Goal: Check status: Check status

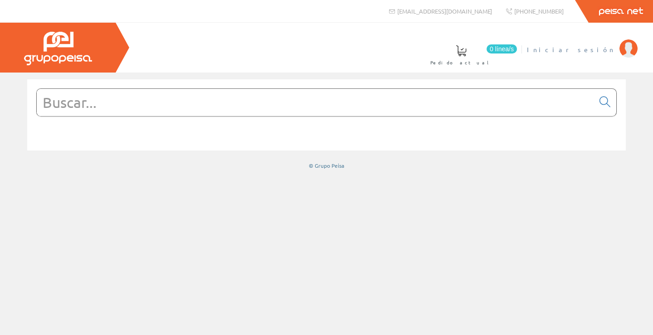
click at [607, 49] on span "Iniciar sesión" at bounding box center [571, 49] width 88 height 9
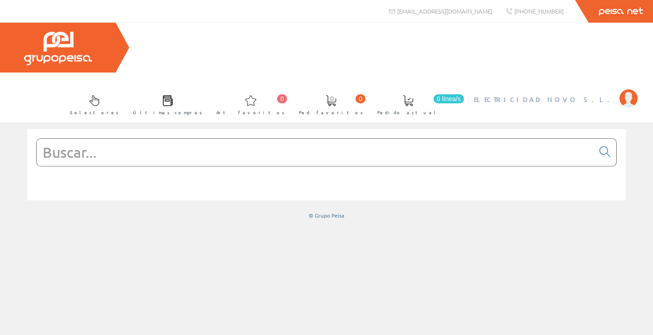
click at [570, 95] on span "ELECTRICIDAD NOVO S.L." at bounding box center [544, 99] width 141 height 9
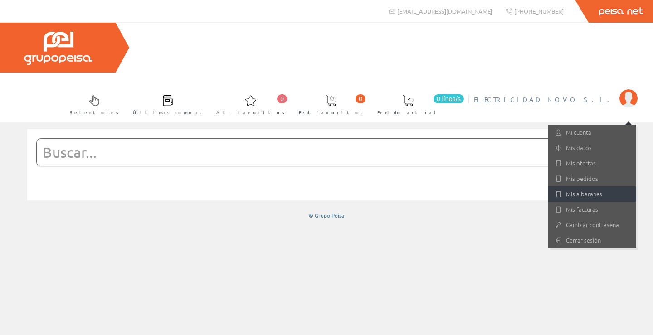
click at [590, 186] on link "Mis albaranes" at bounding box center [592, 193] width 88 height 15
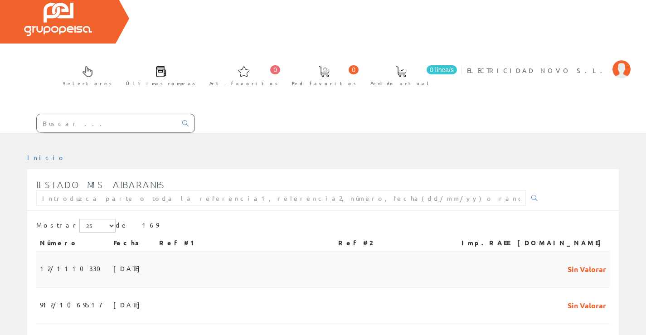
scroll to position [45, 0]
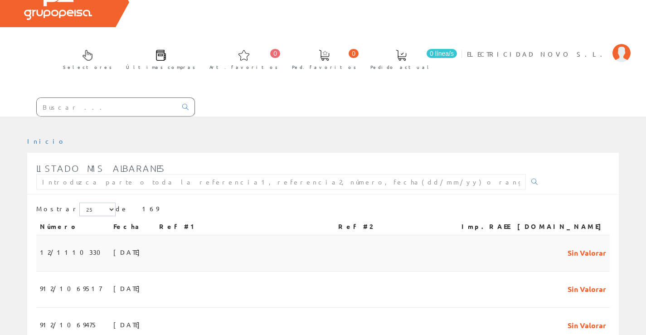
click at [71, 244] on span "12/1110330" at bounding box center [73, 251] width 66 height 15
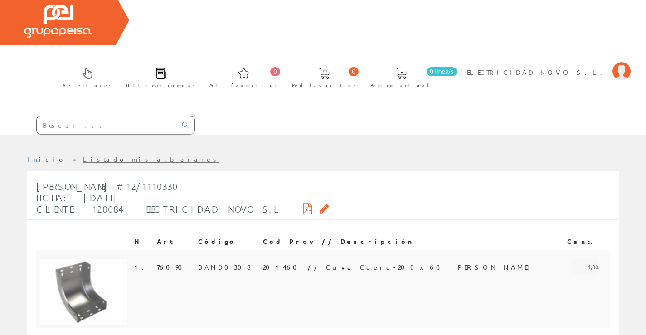
scroll to position [53, 0]
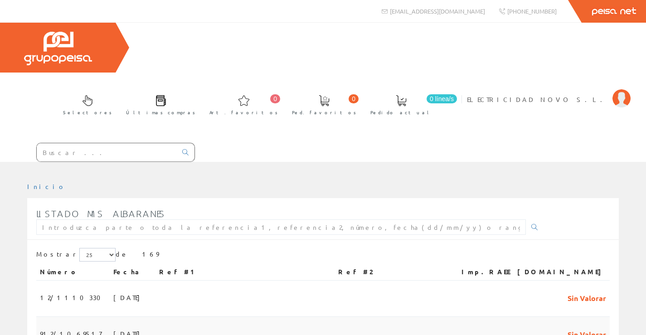
scroll to position [45, 0]
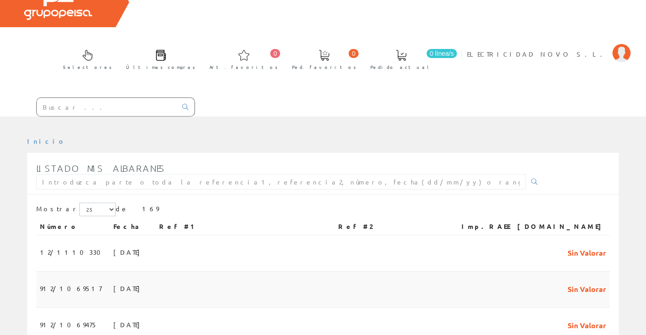
click at [61, 281] on span "912/1069517" at bounding box center [71, 288] width 62 height 15
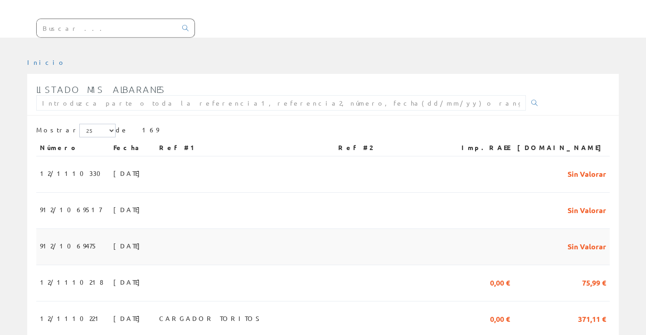
scroll to position [136, 0]
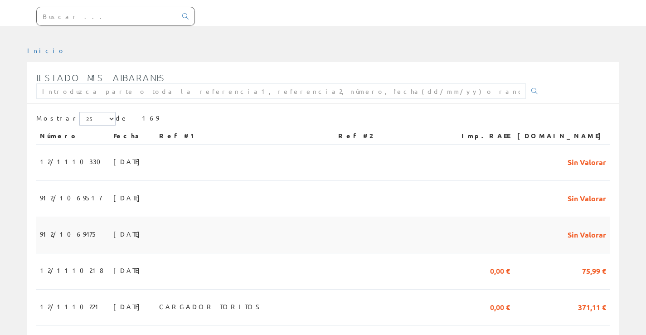
click at [36, 217] on td "912/1069475" at bounding box center [72, 235] width 73 height 36
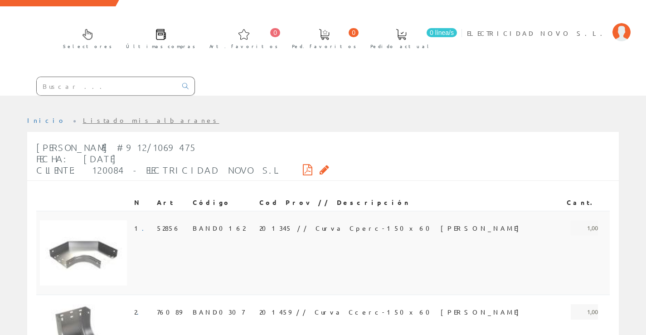
scroll to position [136, 0]
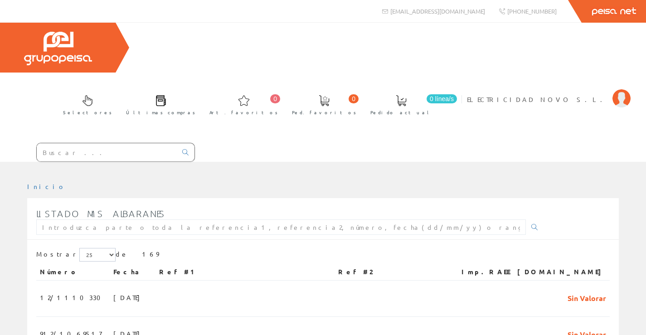
scroll to position [136, 0]
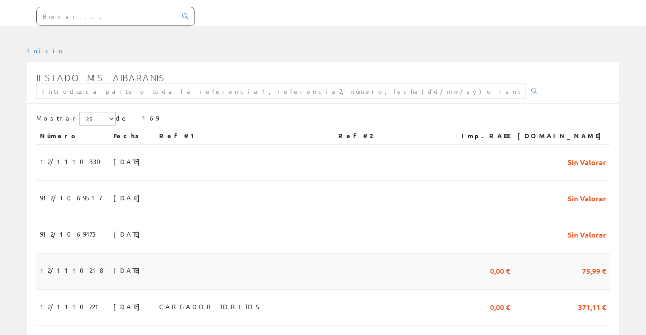
click at [53, 262] on span "12/1110218" at bounding box center [71, 269] width 63 height 15
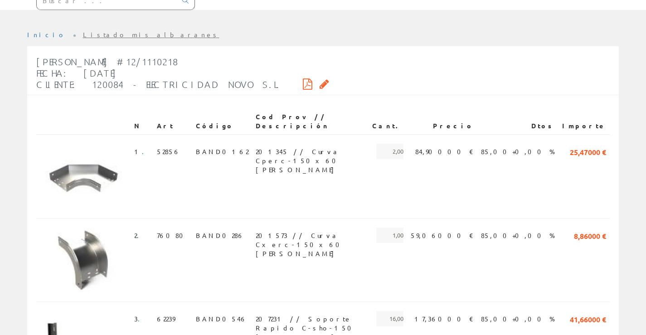
scroll to position [136, 0]
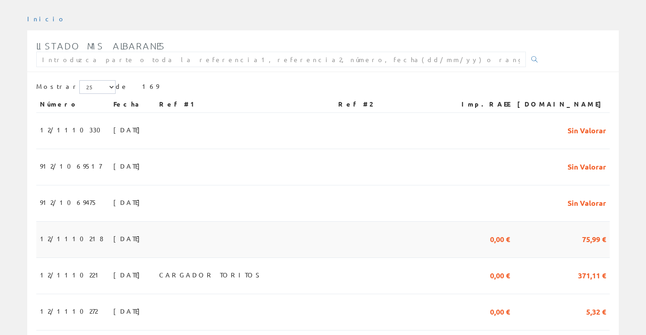
scroll to position [181, 0]
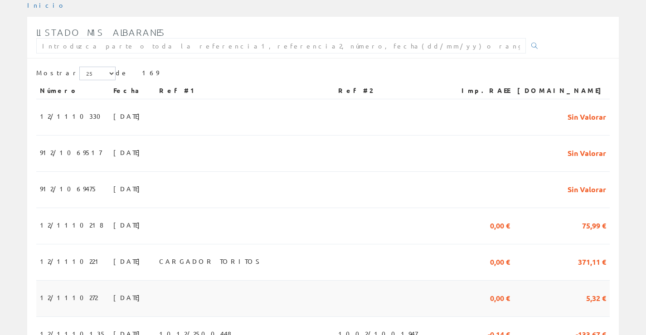
click at [58, 290] on span "12/1110272" at bounding box center [69, 297] width 58 height 15
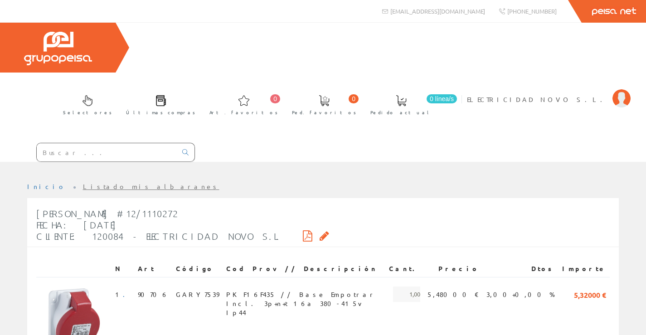
click at [303, 233] on icon at bounding box center [308, 236] width 10 height 6
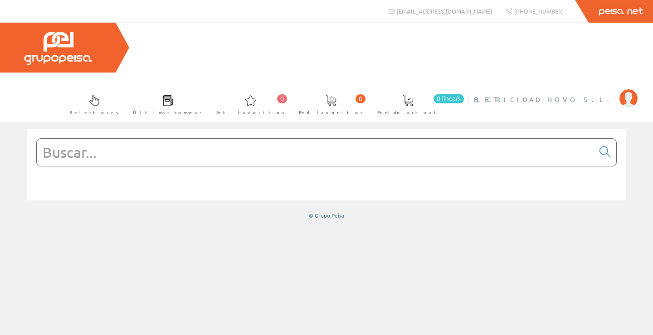
click at [546, 87] on li "ELECTRICIDAD NOVO S.L. Mi cuenta Mis datos Mis ofertas Mis pedidos Mis albarane…" at bounding box center [555, 104] width 168 height 35
click at [553, 95] on span "ELECTRICIDAD NOVO S.L." at bounding box center [544, 99] width 141 height 9
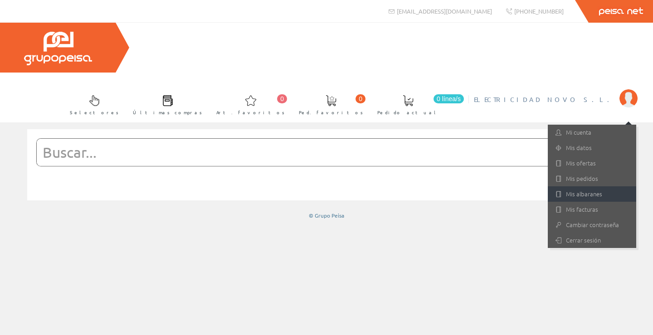
click at [588, 186] on link "Mis albaranes" at bounding box center [592, 193] width 88 height 15
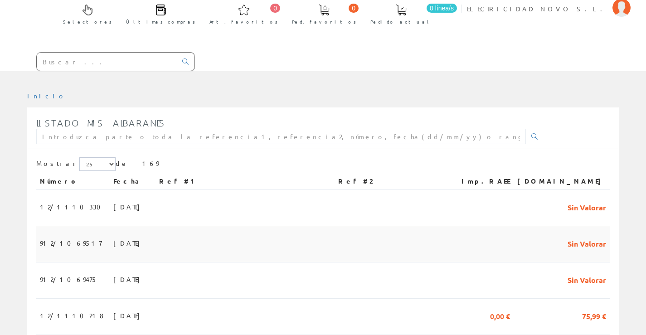
scroll to position [136, 0]
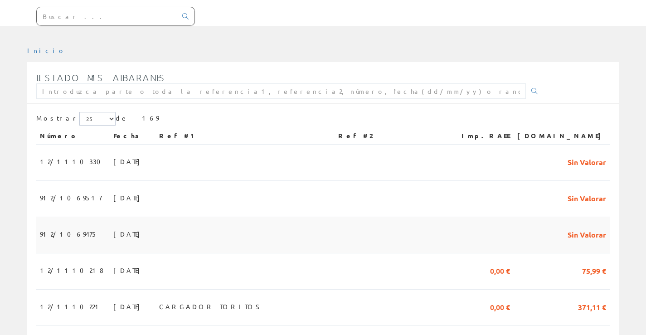
click at [62, 226] on span "912/1069475" at bounding box center [69, 233] width 58 height 15
